Goal: Task Accomplishment & Management: Use online tool/utility

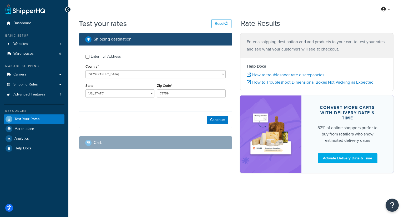
select select "[GEOGRAPHIC_DATA]"
click at [404, 65] on div "Test your rates Reset Rate Results Shipping destination : Enter Full Address Co…" at bounding box center [236, 104] width 336 height 173
click at [96, 75] on select "[GEOGRAPHIC_DATA] [GEOGRAPHIC_DATA] [GEOGRAPHIC_DATA] [GEOGRAPHIC_DATA] [GEOGRA…" at bounding box center [155, 74] width 140 height 8
select select "GB"
click at [85, 70] on select "[GEOGRAPHIC_DATA] [GEOGRAPHIC_DATA] [GEOGRAPHIC_DATA] [GEOGRAPHIC_DATA] [GEOGRA…" at bounding box center [155, 74] width 140 height 8
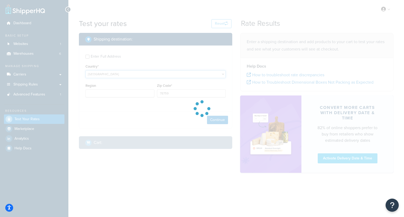
type input "[GEOGRAPHIC_DATA]"
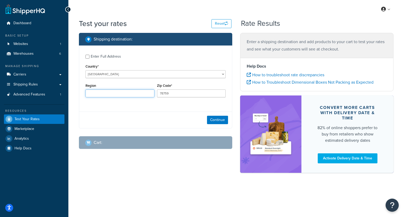
click at [99, 94] on input "Region" at bounding box center [119, 93] width 69 height 8
type input "uj"
type input "uk"
click at [168, 97] on input "78759" at bounding box center [191, 93] width 69 height 8
drag, startPoint x: 174, startPoint y: 96, endPoint x: 150, endPoint y: 95, distance: 24.5
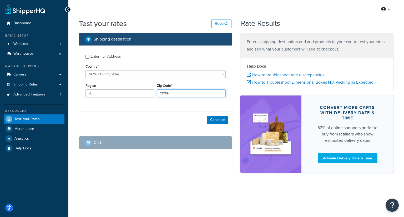
click at [150, 95] on div "Region uk Zip Code* 78759" at bounding box center [155, 91] width 143 height 19
paste input "[STREET_ADDRESS]"
drag, startPoint x: 186, startPoint y: 95, endPoint x: 139, endPoint y: 92, distance: 47.4
click at [139, 92] on div "Region [GEOGRAPHIC_DATA] Zip Code* [STREET_ADDRESS], [GEOGRAPHIC_DATA]" at bounding box center [155, 91] width 143 height 19
drag, startPoint x: 183, startPoint y: 93, endPoint x: 235, endPoint y: 91, distance: 51.9
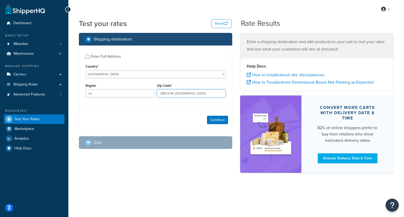
click at [235, 91] on div "Shipping destination : Enter Full Address Country* [GEOGRAPHIC_DATA] [GEOGRAPHI…" at bounding box center [155, 95] width 161 height 124
type input "UB6 0UW"
click at [153, 110] on div "Enter Full Address Country* [GEOGRAPHIC_DATA] [GEOGRAPHIC_DATA] [GEOGRAPHIC_DAT…" at bounding box center [155, 86] width 153 height 83
click at [218, 122] on button "Continue" at bounding box center [217, 120] width 21 height 8
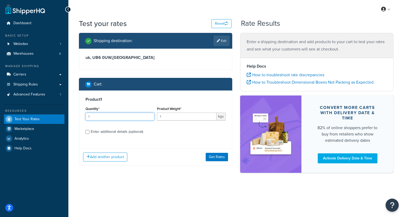
click at [121, 117] on input "1" at bounding box center [119, 117] width 69 height 8
type input "2"
click at [150, 116] on input "2" at bounding box center [119, 117] width 69 height 8
click at [168, 131] on label "Enter additional details (optional)" at bounding box center [158, 131] width 135 height 8
click at [89, 131] on input "Enter additional details (optional)" at bounding box center [87, 132] width 4 height 4
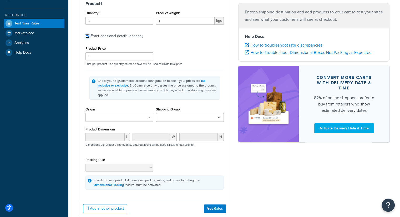
scroll to position [96, 0]
click at [89, 34] on input "Enter additional details (optional)" at bounding box center [87, 36] width 4 height 4
checkbox input "false"
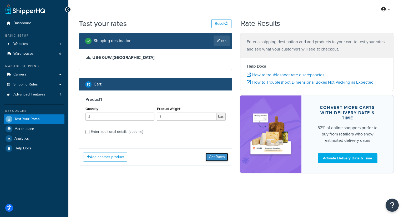
click at [216, 156] on button "Get Rates" at bounding box center [217, 157] width 22 height 8
click at [224, 41] on link "Edit" at bounding box center [222, 41] width 16 height 11
select select "GB"
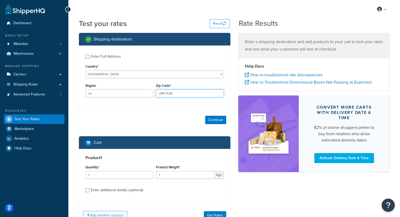
drag, startPoint x: 183, startPoint y: 93, endPoint x: 143, endPoint y: 96, distance: 40.1
click at [143, 96] on div "Region uk Zip Code* UB6 0UW" at bounding box center [154, 91] width 141 height 19
paste input "YO30 6LP"
type input "YO30 6LP"
click at [220, 120] on button "Continue" at bounding box center [215, 120] width 21 height 8
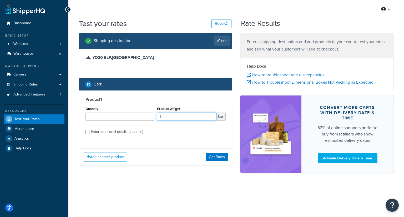
click at [173, 119] on input "1" at bounding box center [187, 117] width 60 height 8
type input "3"
click at [189, 128] on label "Enter additional details (optional)" at bounding box center [158, 131] width 135 height 8
click at [89, 130] on input "Enter additional details (optional)" at bounding box center [87, 132] width 4 height 4
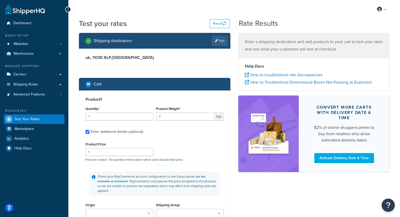
click at [89, 131] on div "Enter additional details (optional)" at bounding box center [154, 131] width 138 height 8
click at [88, 131] on input "Enter additional details (optional)" at bounding box center [87, 132] width 4 height 4
checkbox input "false"
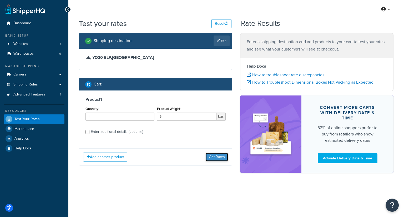
click at [215, 158] on button "Get Rates" at bounding box center [217, 157] width 22 height 8
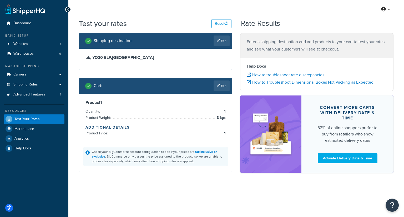
drag, startPoint x: 158, startPoint y: 203, endPoint x: 152, endPoint y: 184, distance: 19.5
click at [158, 201] on div "My Profile Billing Global Settings Contact Us Logout Test your rates Reset Rate…" at bounding box center [236, 108] width 336 height 217
click at [120, 128] on h4 "Additional Details" at bounding box center [155, 128] width 140 height 6
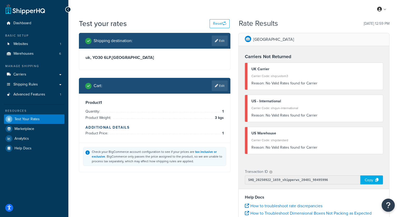
click at [287, 73] on div "Carrier Code: shqcustom3" at bounding box center [315, 75] width 128 height 7
click at [284, 84] on div "Reason: No Valid Rates found for Carrier" at bounding box center [315, 83] width 128 height 7
